Goal: Navigation & Orientation: Find specific page/section

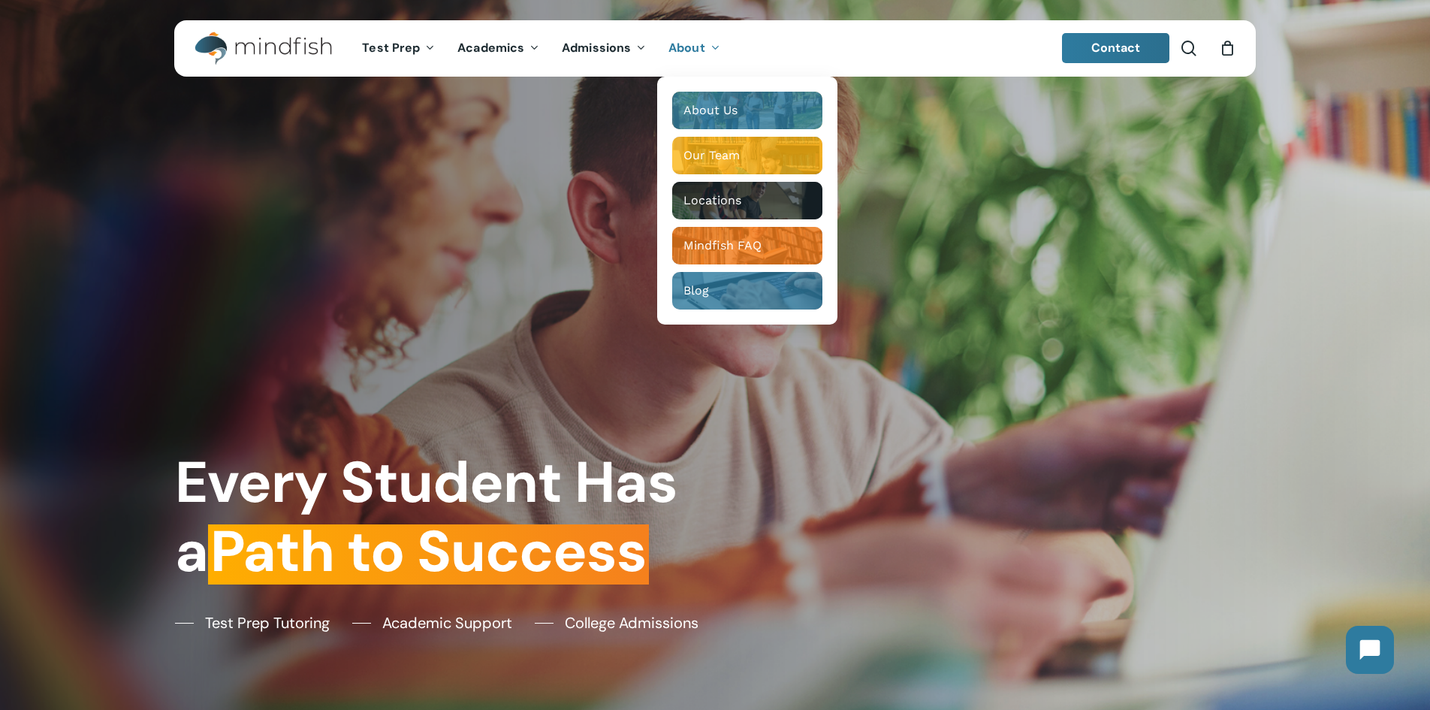
click at [704, 45] on link "About" at bounding box center [694, 48] width 74 height 13
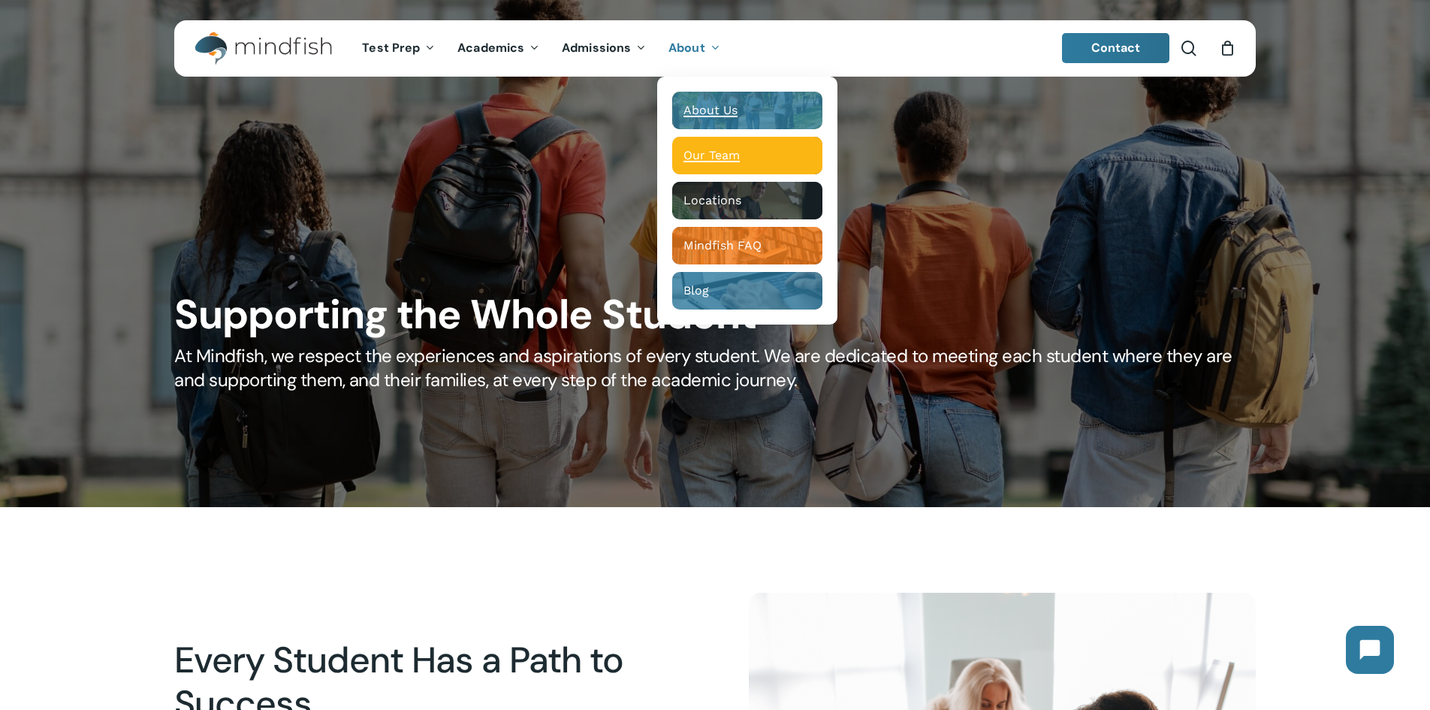
click at [701, 152] on span "Our Team" at bounding box center [711, 155] width 56 height 14
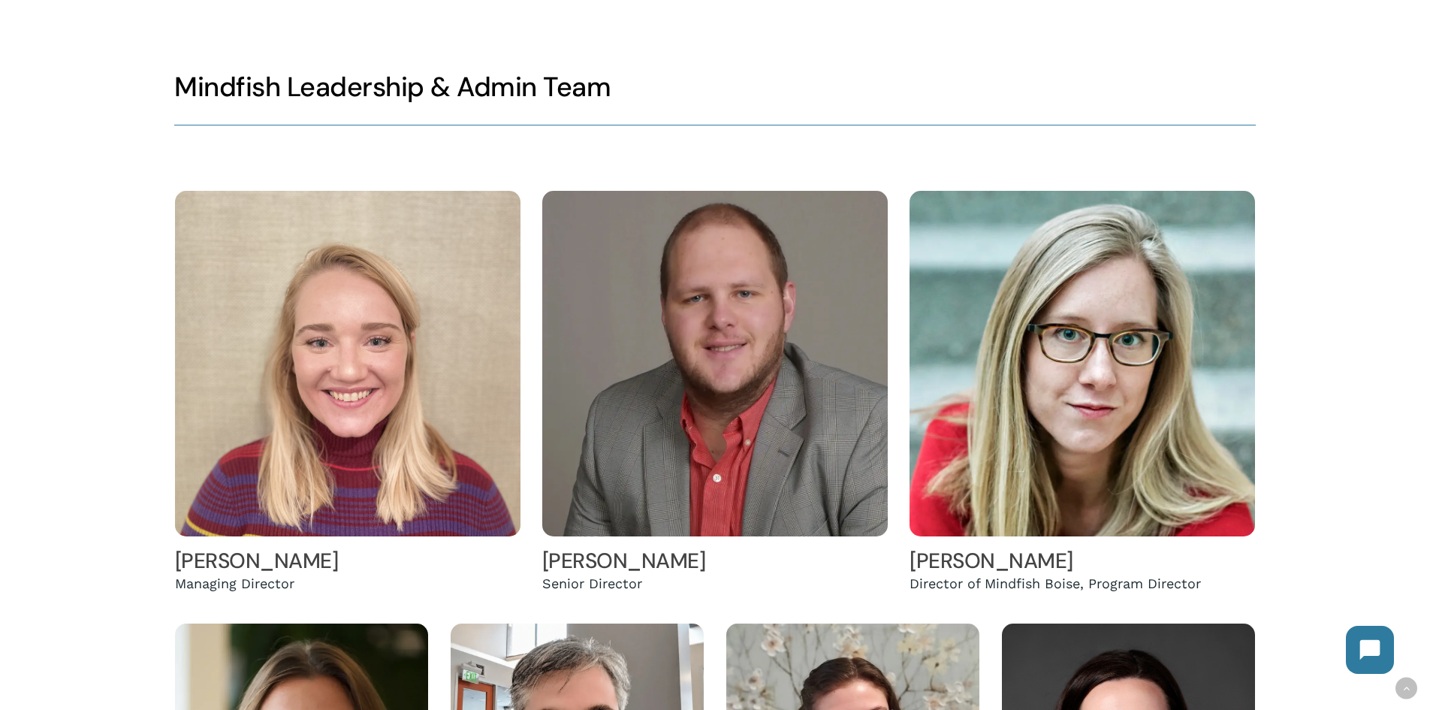
scroll to position [284, 0]
